Goal: Task Accomplishment & Management: Use online tool/utility

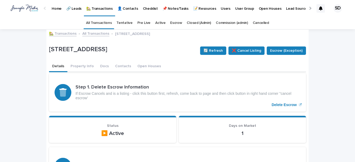
click at [64, 33] on link "🏡 Transactions" at bounding box center [63, 33] width 28 height 6
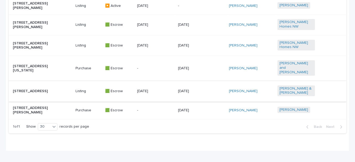
scroll to position [381, 0]
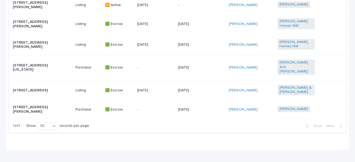
click at [25, 112] on p "[STREET_ADDRESS][PERSON_NAME]" at bounding box center [31, 109] width 37 height 9
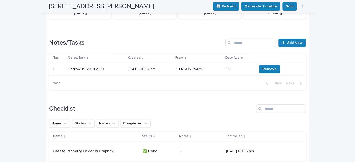
scroll to position [333, 0]
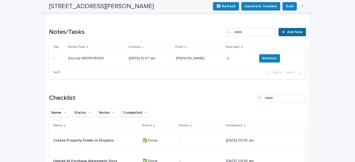
click at [292, 31] on span "Add New" at bounding box center [294, 32] width 15 height 4
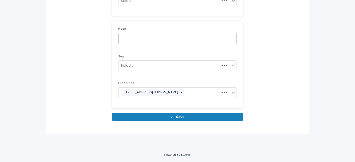
scroll to position [75, 0]
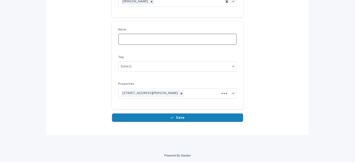
click at [134, 41] on textarea at bounding box center [177, 39] width 118 height 11
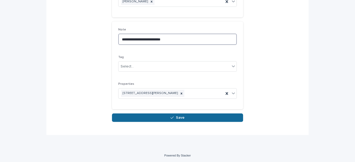
type textarea "**********"
click at [177, 116] on span "Save" at bounding box center [180, 118] width 9 height 4
